Goal: Communication & Community: Answer question/provide support

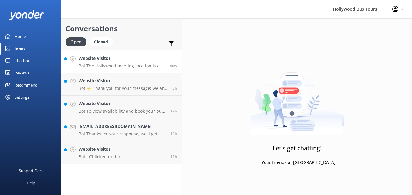
click at [134, 62] on h4 "Website Visitor" at bounding box center [122, 58] width 86 height 7
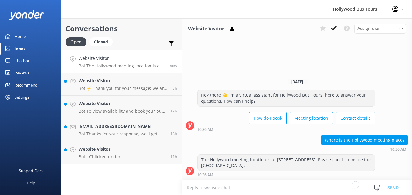
click at [264, 143] on div "Where is the Hollywood meeting place? 10:36 AM" at bounding box center [297, 142] width 230 height 17
click at [332, 27] on icon at bounding box center [334, 28] width 6 height 6
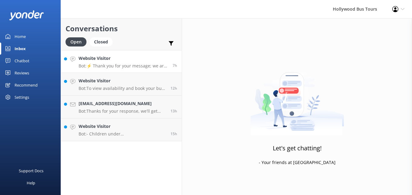
click at [144, 62] on div "Website Visitor Bot: ⚡ Thank you for your message; we are connecting you to a t…" at bounding box center [123, 61] width 89 height 13
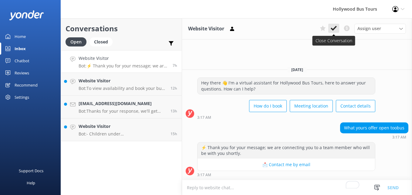
click at [334, 26] on icon at bounding box center [334, 28] width 6 height 6
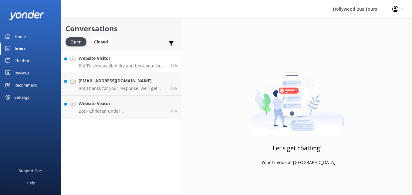
click at [116, 63] on p "Bot: To view availability and book your bus tour online, click [URL][DOMAIN_NAM…" at bounding box center [122, 65] width 87 height 5
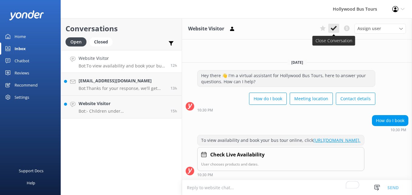
click at [333, 28] on icon at bounding box center [334, 28] width 6 height 6
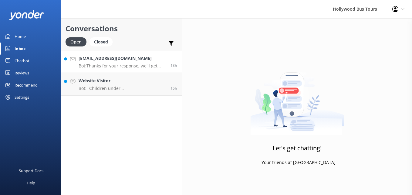
click at [128, 67] on p "Bot: Thanks for your response, we'll get back to you as soon as we can during o…" at bounding box center [122, 65] width 87 height 5
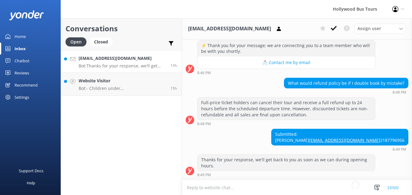
scroll to position [110, 0]
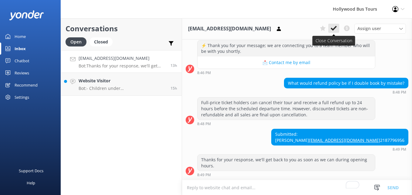
click at [332, 29] on use at bounding box center [334, 28] width 6 height 5
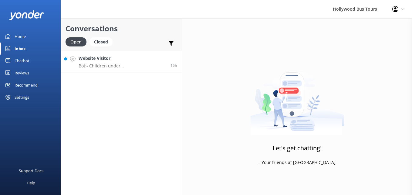
click at [113, 63] on div "Website Visitor Bot: - Children under [DEMOGRAPHIC_DATA] or shorter than 4’9” m…" at bounding box center [122, 61] width 87 height 13
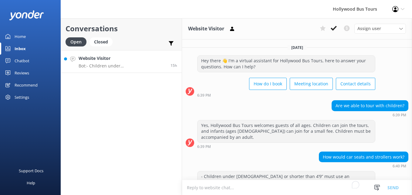
scroll to position [41, 0]
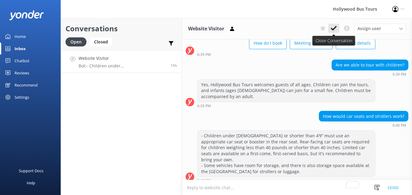
click at [334, 30] on icon at bounding box center [334, 28] width 6 height 6
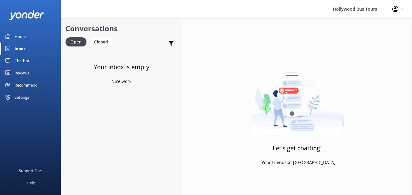
click at [21, 35] on div "Home" at bounding box center [20, 36] width 11 height 12
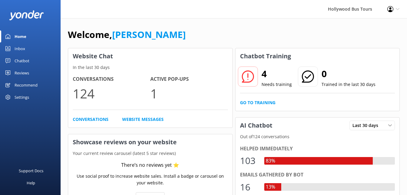
click at [27, 48] on link "Inbox" at bounding box center [30, 48] width 61 height 12
